Goal: Manage account settings

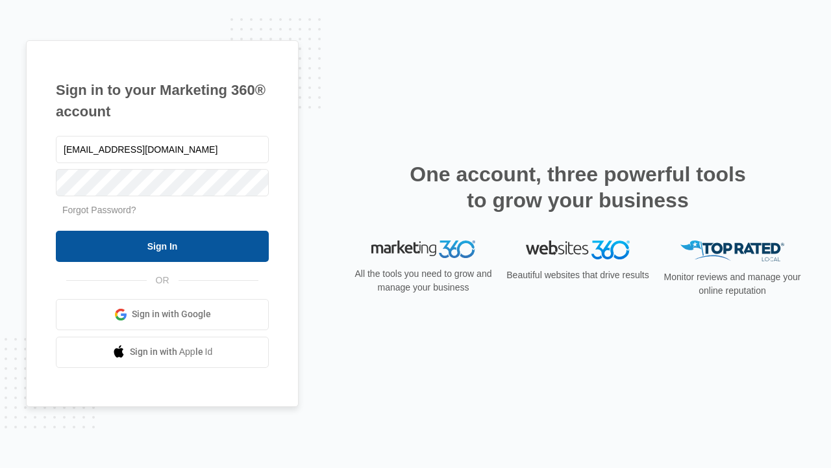
click at [162, 245] on input "Sign In" at bounding box center [162, 246] width 213 height 31
